Goal: Information Seeking & Learning: Understand process/instructions

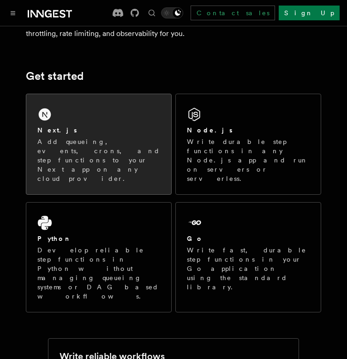
click at [109, 129] on div "Next.js" at bounding box center [98, 130] width 123 height 10
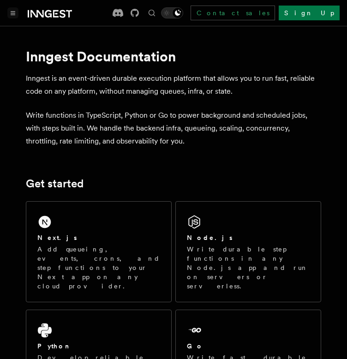
click at [13, 18] on button "Toggle navigation" at bounding box center [12, 12] width 11 height 11
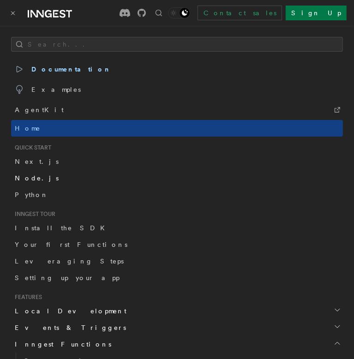
click at [41, 174] on link "Node.js" at bounding box center [177, 178] width 332 height 17
click at [32, 179] on span "Node.js" at bounding box center [37, 177] width 44 height 7
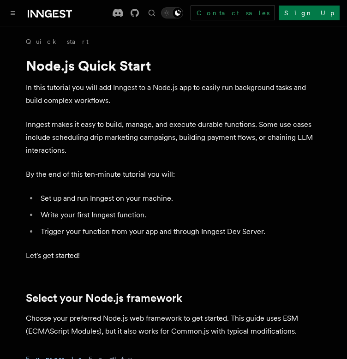
scroll to position [314, 0]
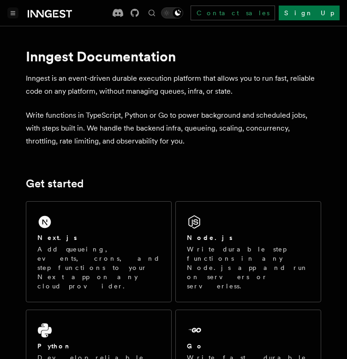
click at [9, 10] on button "Toggle navigation" at bounding box center [12, 12] width 11 height 11
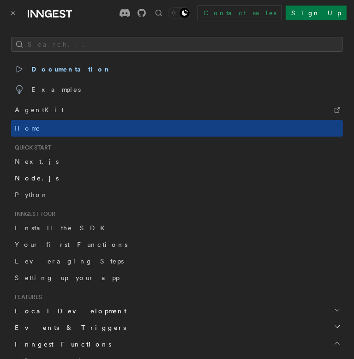
click at [33, 178] on span "Node.js" at bounding box center [37, 177] width 44 height 7
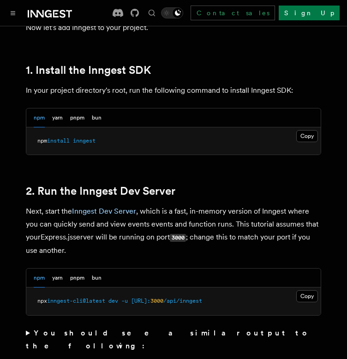
scroll to position [646, 0]
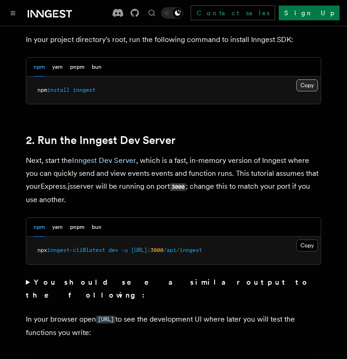
click at [308, 88] on button "Copy Copied" at bounding box center [307, 85] width 22 height 12
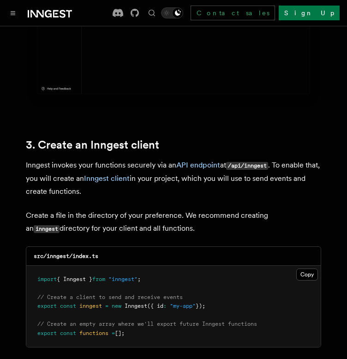
scroll to position [1184, 0]
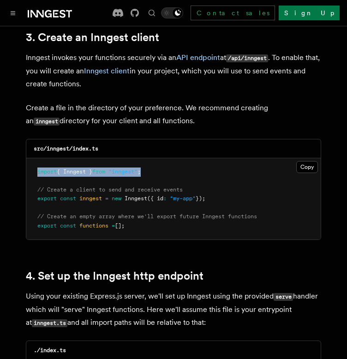
drag, startPoint x: 171, startPoint y: 161, endPoint x: 35, endPoint y: 164, distance: 135.7
click at [35, 164] on pre "import { Inngest } from "inngest" ; // Create a client to send and receive even…" at bounding box center [173, 199] width 294 height 82
copy span "import { Inngest } from "inngest" ;"
click at [299, 161] on button "Copy Copied" at bounding box center [307, 167] width 22 height 12
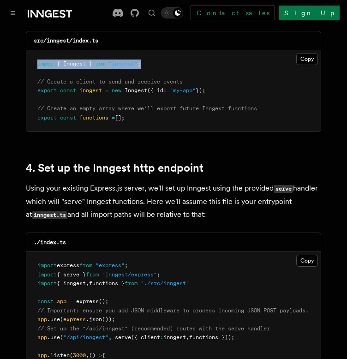
scroll to position [1507, 0]
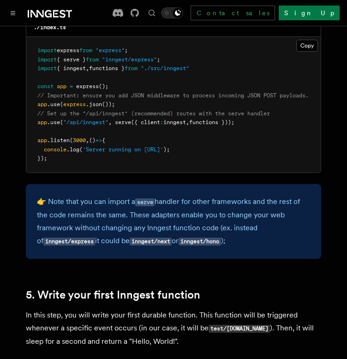
drag, startPoint x: 255, startPoint y: 111, endPoint x: 28, endPoint y: 104, distance: 227.5
click at [28, 104] on pre "import express from "express" ; import { serve } from "inngest/express" ; impor…" at bounding box center [173, 105] width 294 height 136
copy code "// Set up the "/api/inngest" (recommended) routes with the serve handler app .u…"
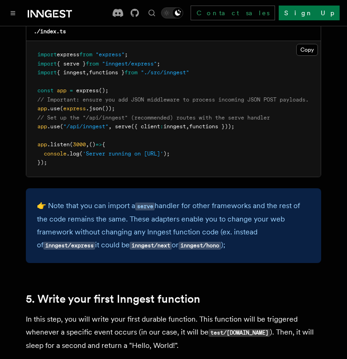
scroll to position [1399, 0]
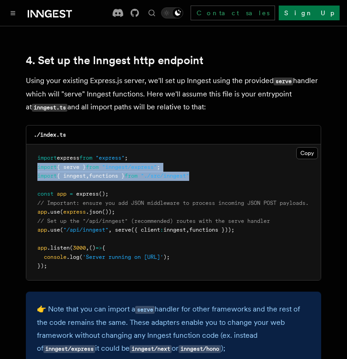
drag, startPoint x: 204, startPoint y: 162, endPoint x: 22, endPoint y: 157, distance: 182.3
copy code "import { serve } from "inngest/express" ; import { inngest , functions } from "…"
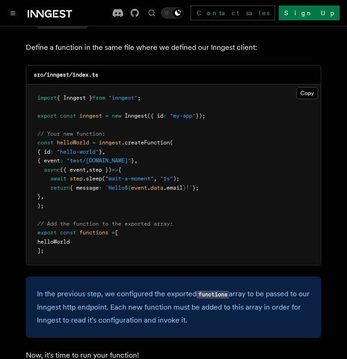
scroll to position [1938, 0]
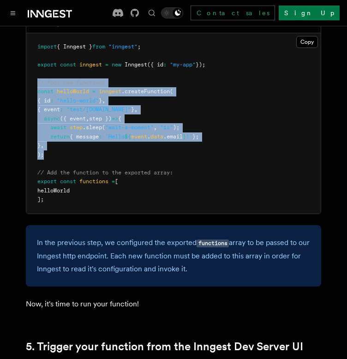
drag, startPoint x: 35, startPoint y: 66, endPoint x: 54, endPoint y: 139, distance: 75.6
click at [54, 139] on pre "import { Inngest } from "inngest" ; export const inngest = new Inngest ({ id : …" at bounding box center [173, 123] width 294 height 180
copy code "// Your new function: const helloWorld = inngest .createFunction ( { id : "hell…"
